Goal: Check status: Check status

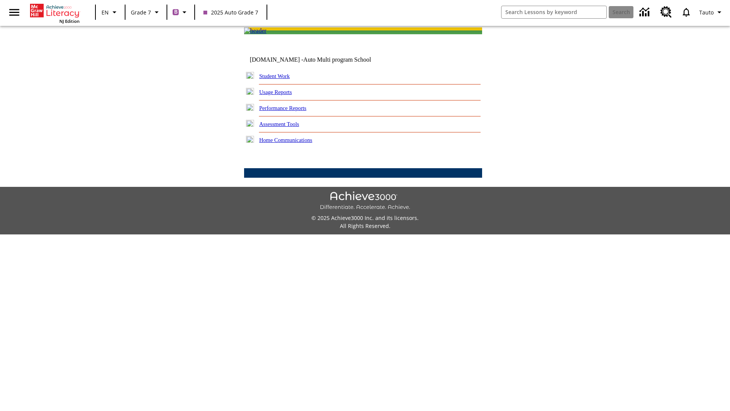
click at [280, 79] on link "Student Work" at bounding box center [274, 76] width 30 height 6
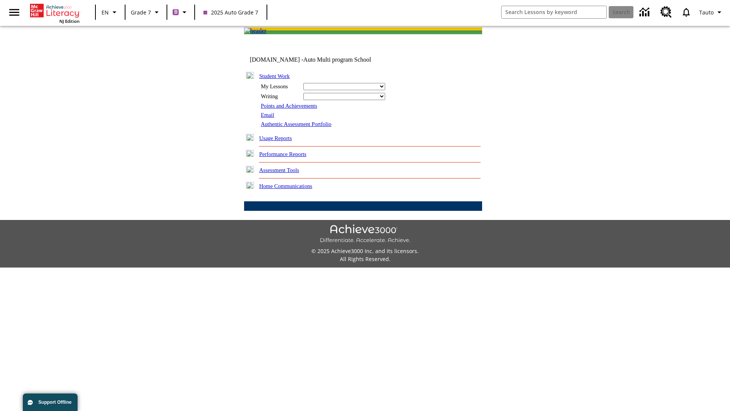
select select "/options/reports/?report_id=24&atype=1&section=2"
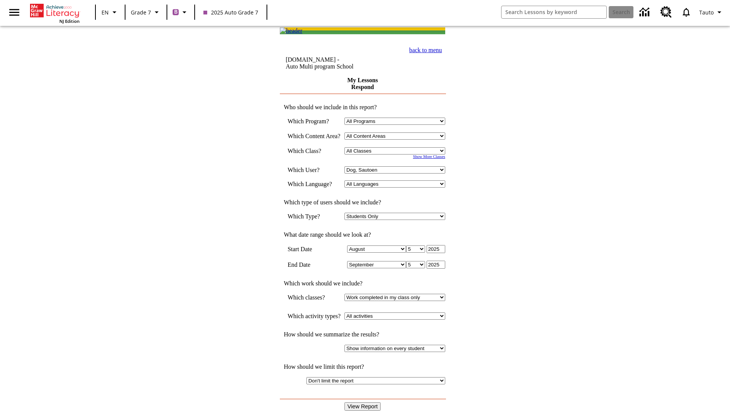
select select "21437138"
select select "4"
type input "2024"
click at [364, 402] on input "View Report" at bounding box center [363, 406] width 37 height 8
